Goal: Find contact information: Find contact information

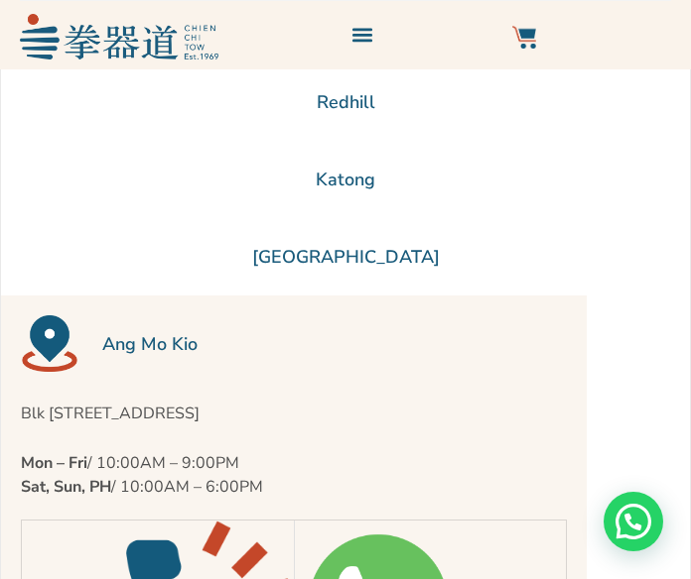
scroll to position [298, 0]
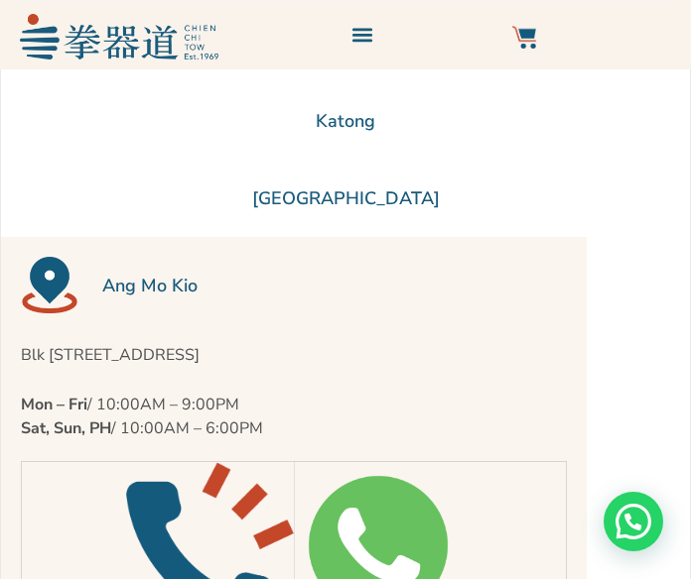
drag, startPoint x: 462, startPoint y: 348, endPoint x: 19, endPoint y: 340, distance: 443.6
click at [19, 340] on div "Ang Mo Kio Blk [STREET_ADDRESS] Mon – Fri / 10:00AM – 9:00PM Sat, Sun, PH / 10:…" at bounding box center [293, 450] width 585 height 426
copy p "Blk [STREET_ADDRESS]"
drag, startPoint x: 273, startPoint y: 384, endPoint x: 300, endPoint y: 385, distance: 26.8
click at [273, 384] on div "Blk [STREET_ADDRESS] Mon – Fri / 10:00AM – 9:00PM Sat, Sun, PH / 10:00AM – 6:00…" at bounding box center [294, 391] width 546 height 97
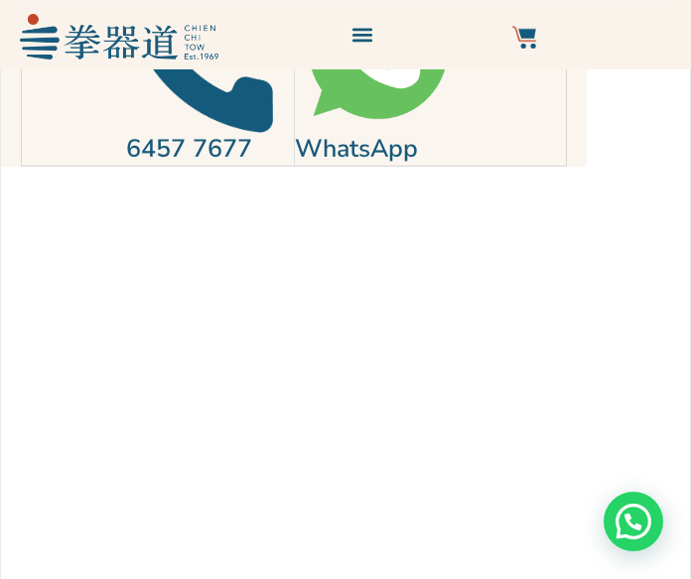
scroll to position [893, 0]
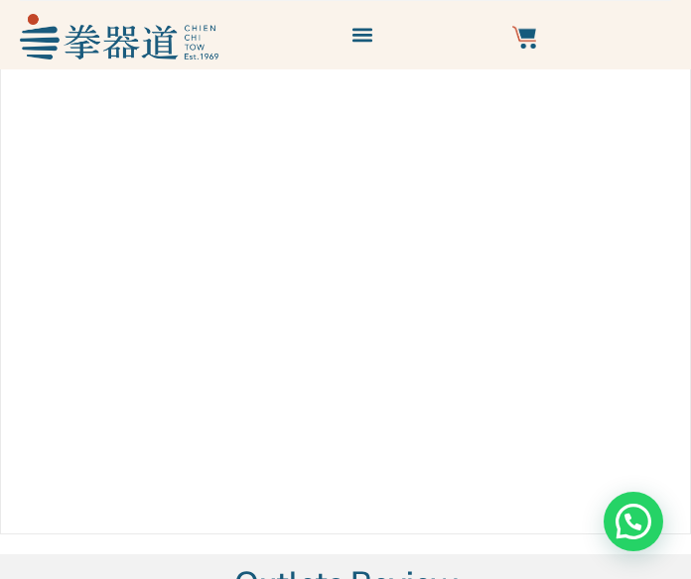
drag, startPoint x: 256, startPoint y: 287, endPoint x: 117, endPoint y: 293, distance: 139.0
copy link "6457 7677"
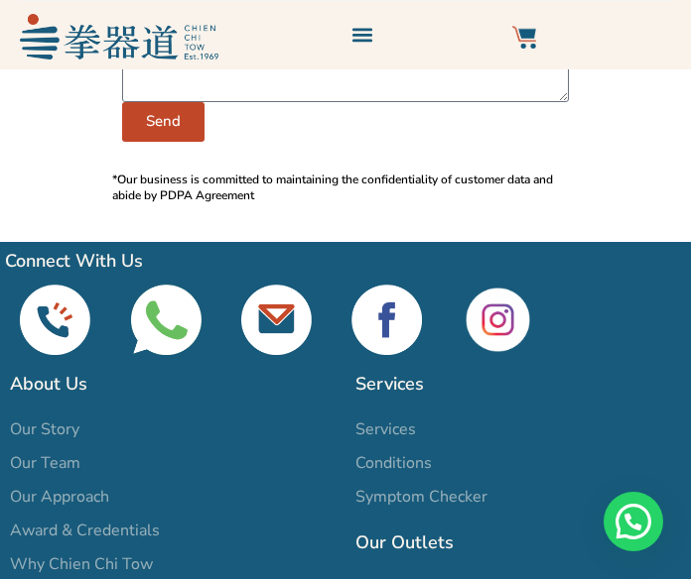
scroll to position [3175, 0]
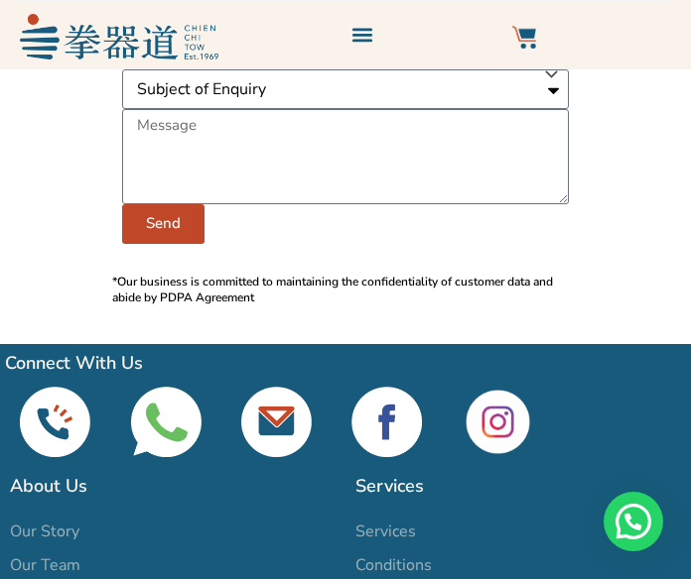
scroll to position [2931, 0]
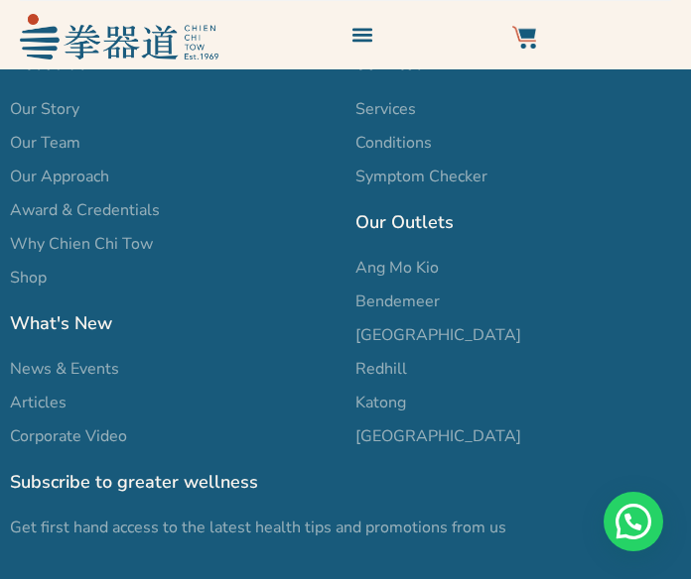
click at [358, 35] on img at bounding box center [386, -1] width 70 height 70
